Goal: Information Seeking & Learning: Find specific fact

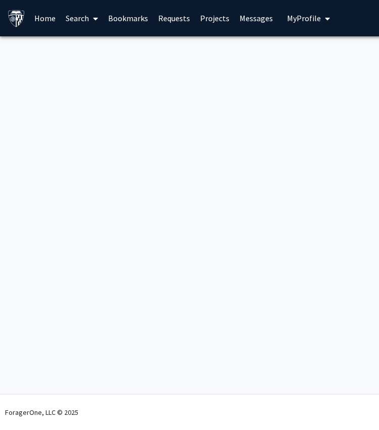
click at [75, 19] on link "Search" at bounding box center [82, 18] width 42 height 35
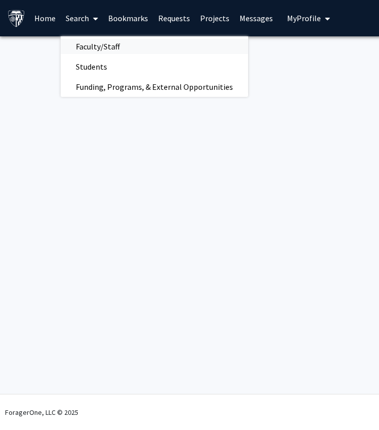
click at [85, 40] on span "Faculty/Staff" at bounding box center [98, 46] width 74 height 20
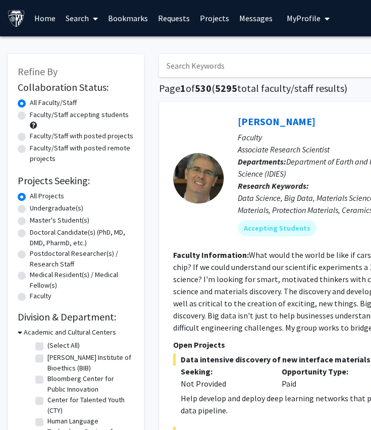
click at [265, 69] on input "Search Keywords" at bounding box center [357, 65] width 396 height 23
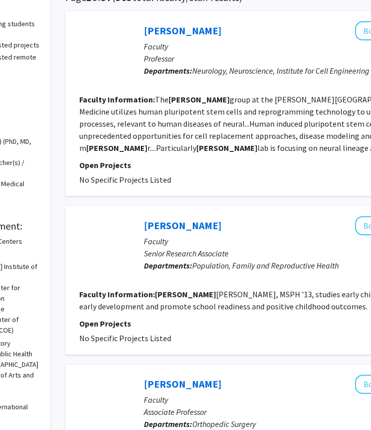
scroll to position [0, 94]
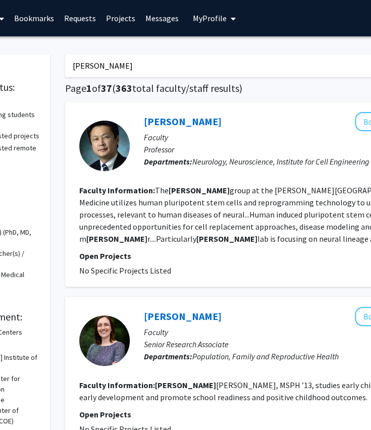
click at [92, 63] on input "[PERSON_NAME]" at bounding box center [263, 65] width 396 height 23
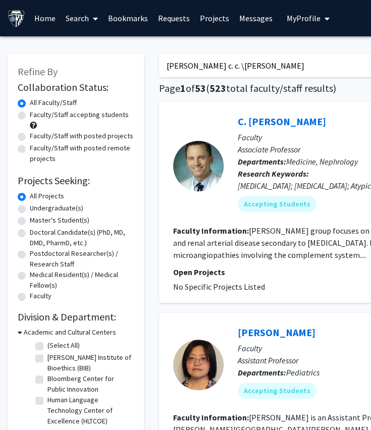
type input "[PERSON_NAME] [PERSON_NAME]"
click at [259, 70] on input "[PERSON_NAME] [PERSON_NAME]" at bounding box center [357, 65] width 396 height 23
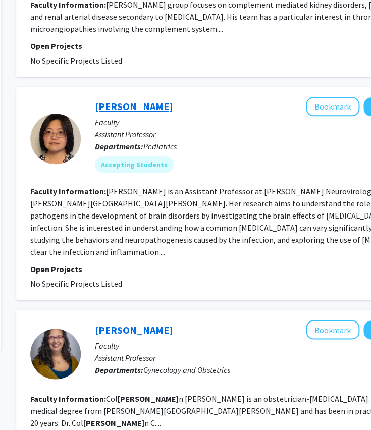
scroll to position [237, 143]
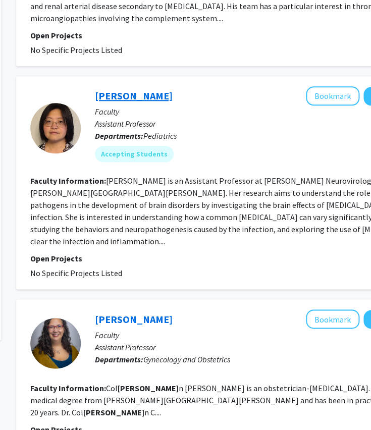
click at [115, 93] on link "[PERSON_NAME]" at bounding box center [134, 95] width 78 height 13
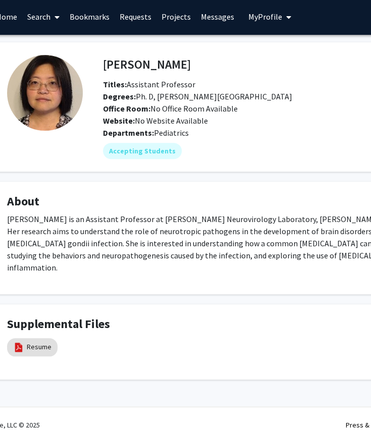
scroll to position [2, 37]
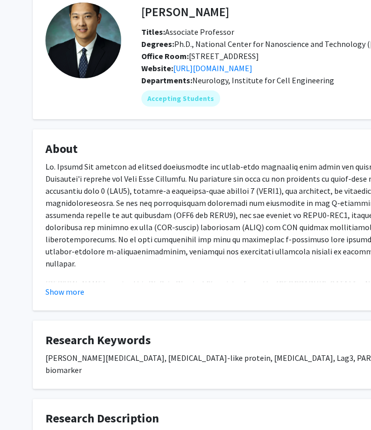
scroll to position [55, 2]
